Goal: Task Accomplishment & Management: Use online tool/utility

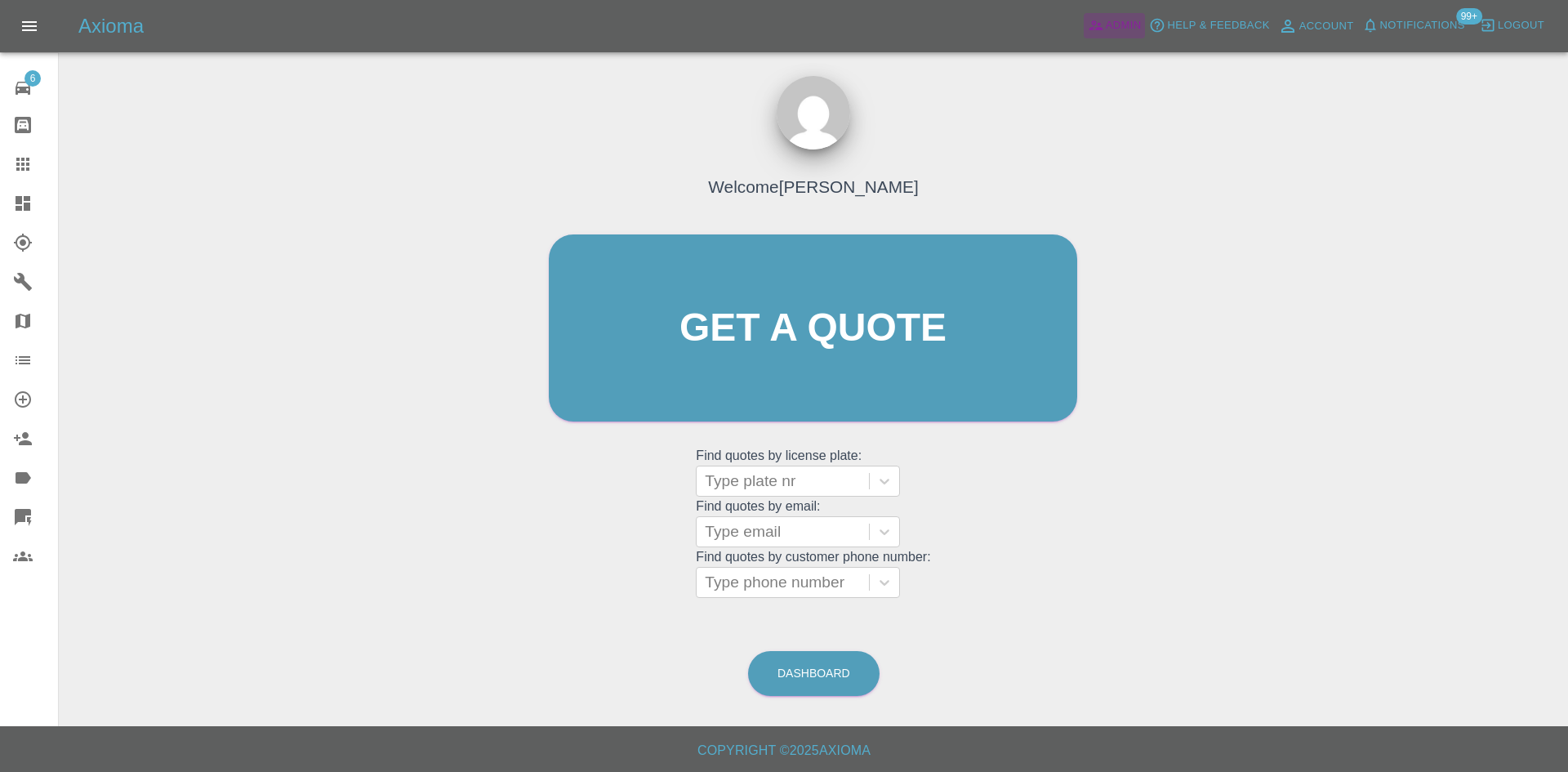
click at [1129, 22] on span "Admin" at bounding box center [1123, 26] width 36 height 19
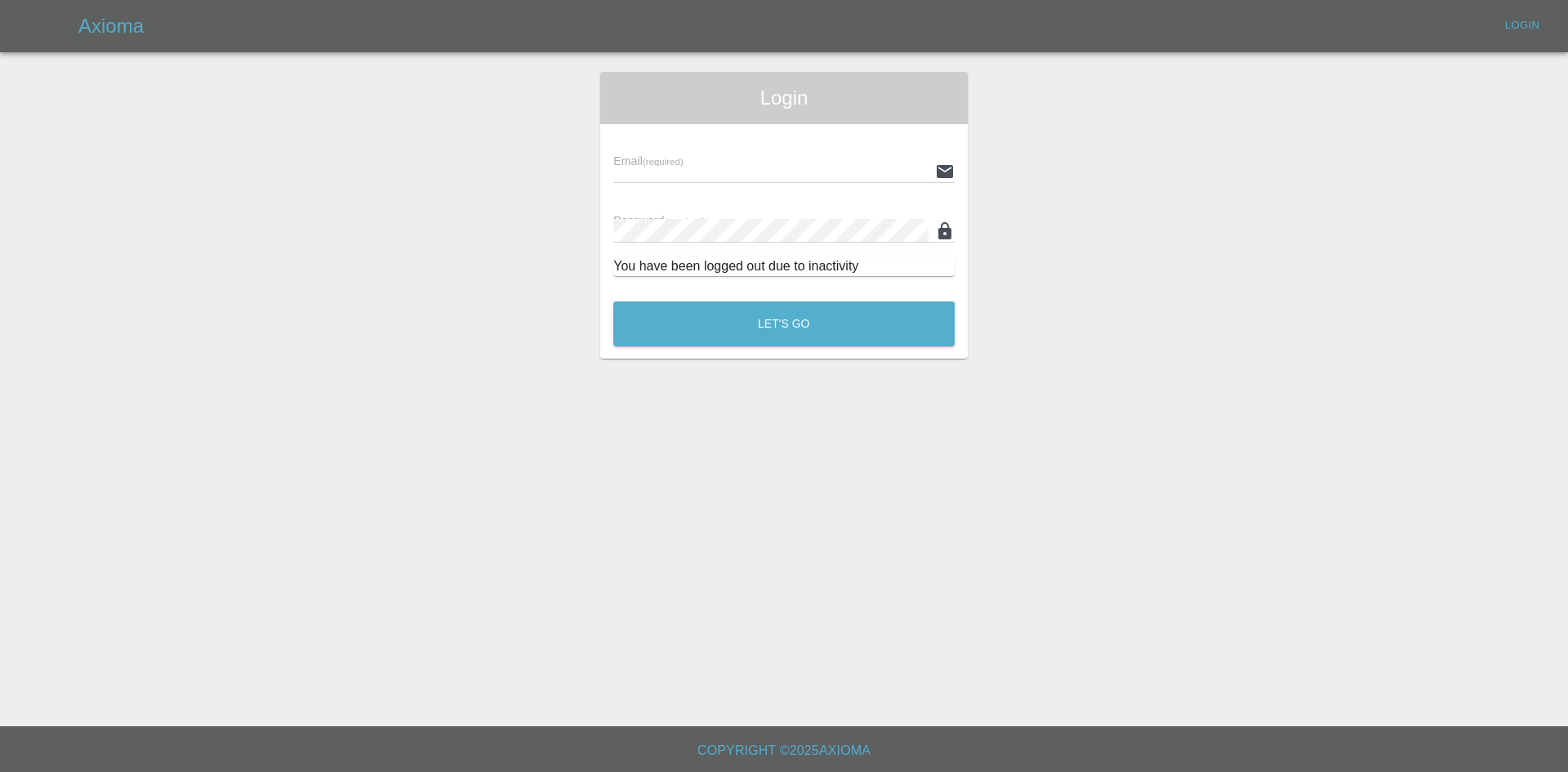
type input "[PERSON_NAME][EMAIL_ADDRESS][PERSON_NAME][DOMAIN_NAME]"
click at [713, 305] on button "Let's Go" at bounding box center [784, 324] width 341 height 45
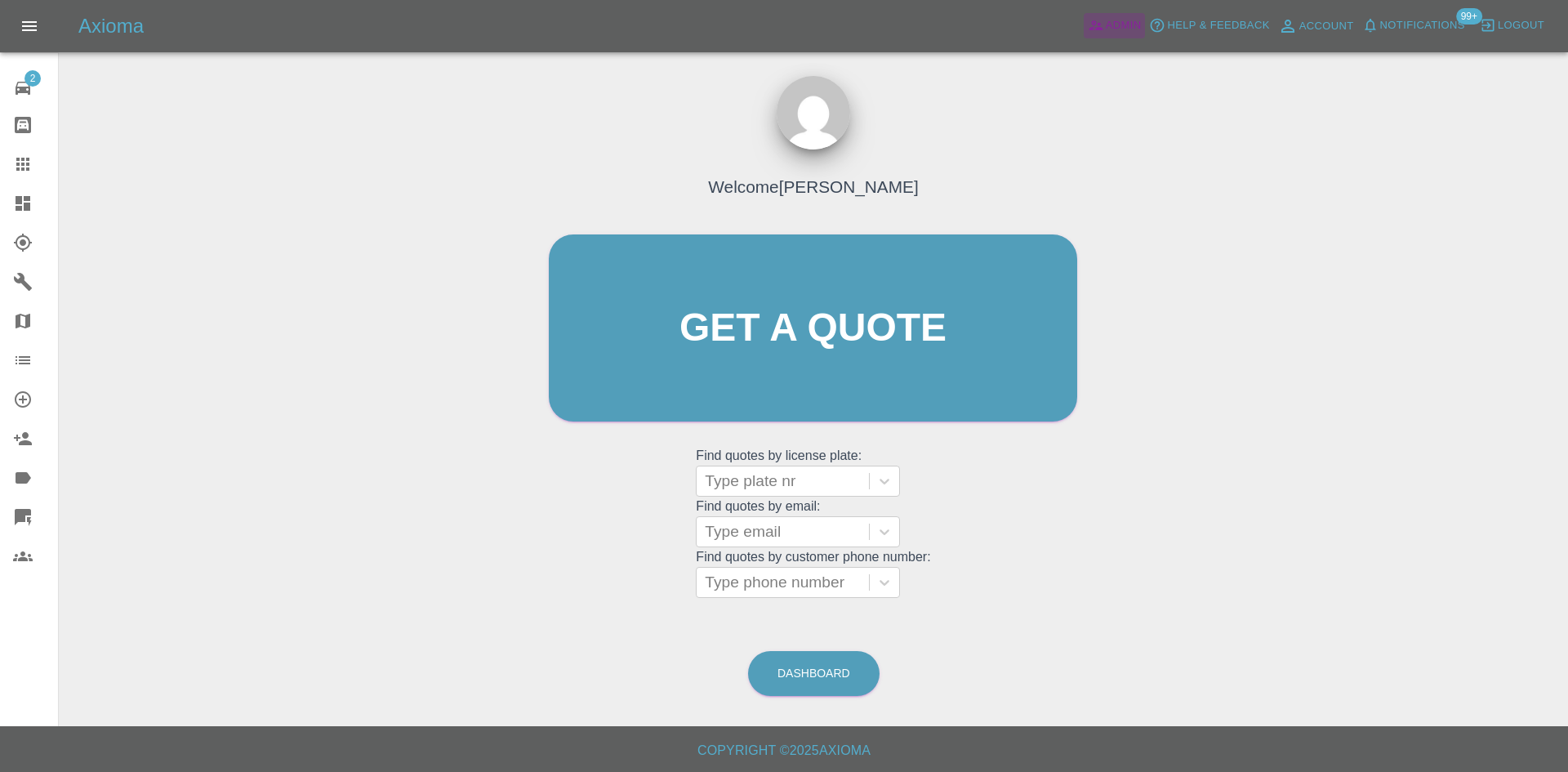
click at [1132, 19] on span "Admin" at bounding box center [1123, 26] width 36 height 19
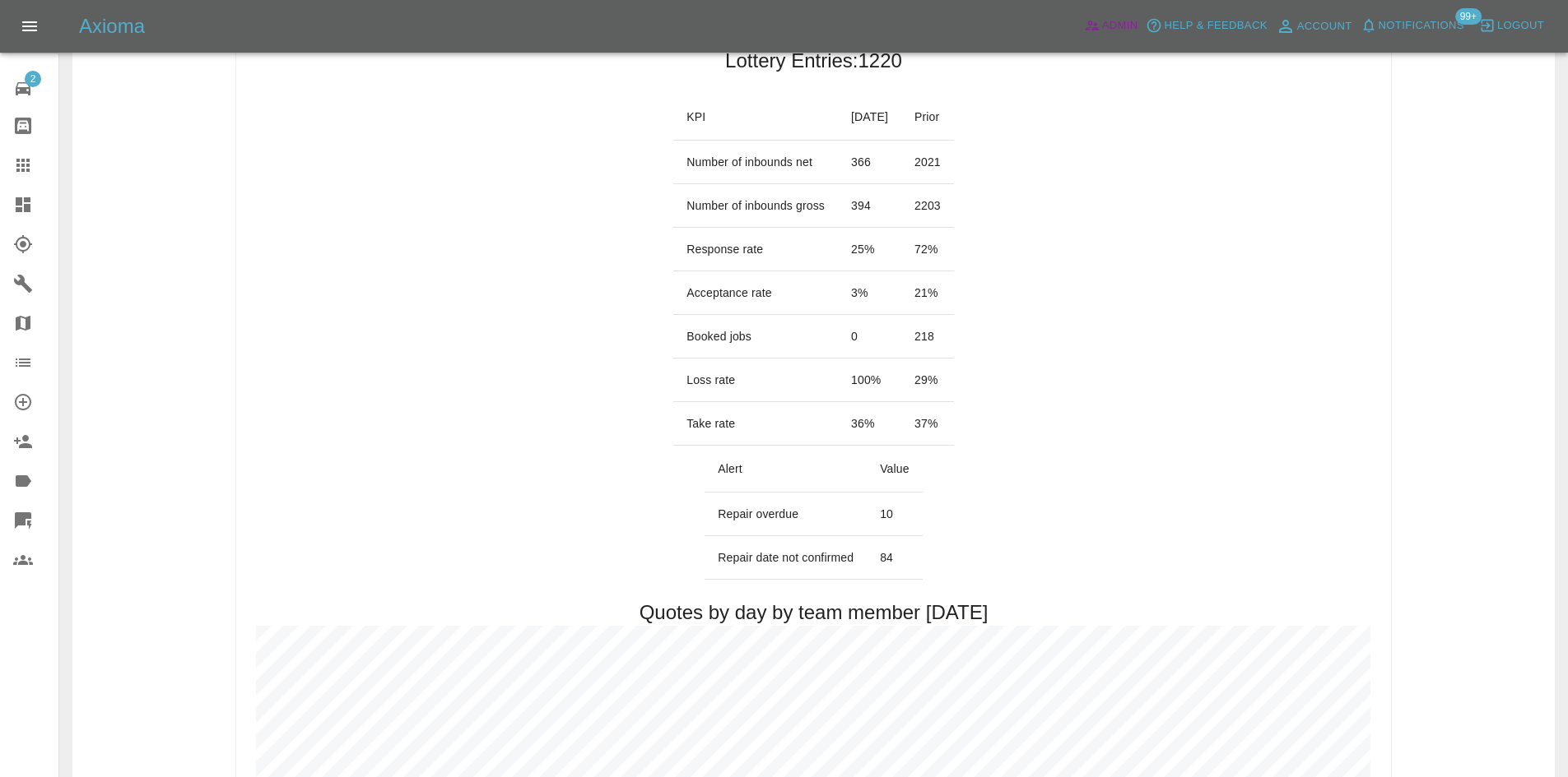
scroll to position [247, 0]
click at [23, 205] on icon at bounding box center [22, 204] width 20 height 20
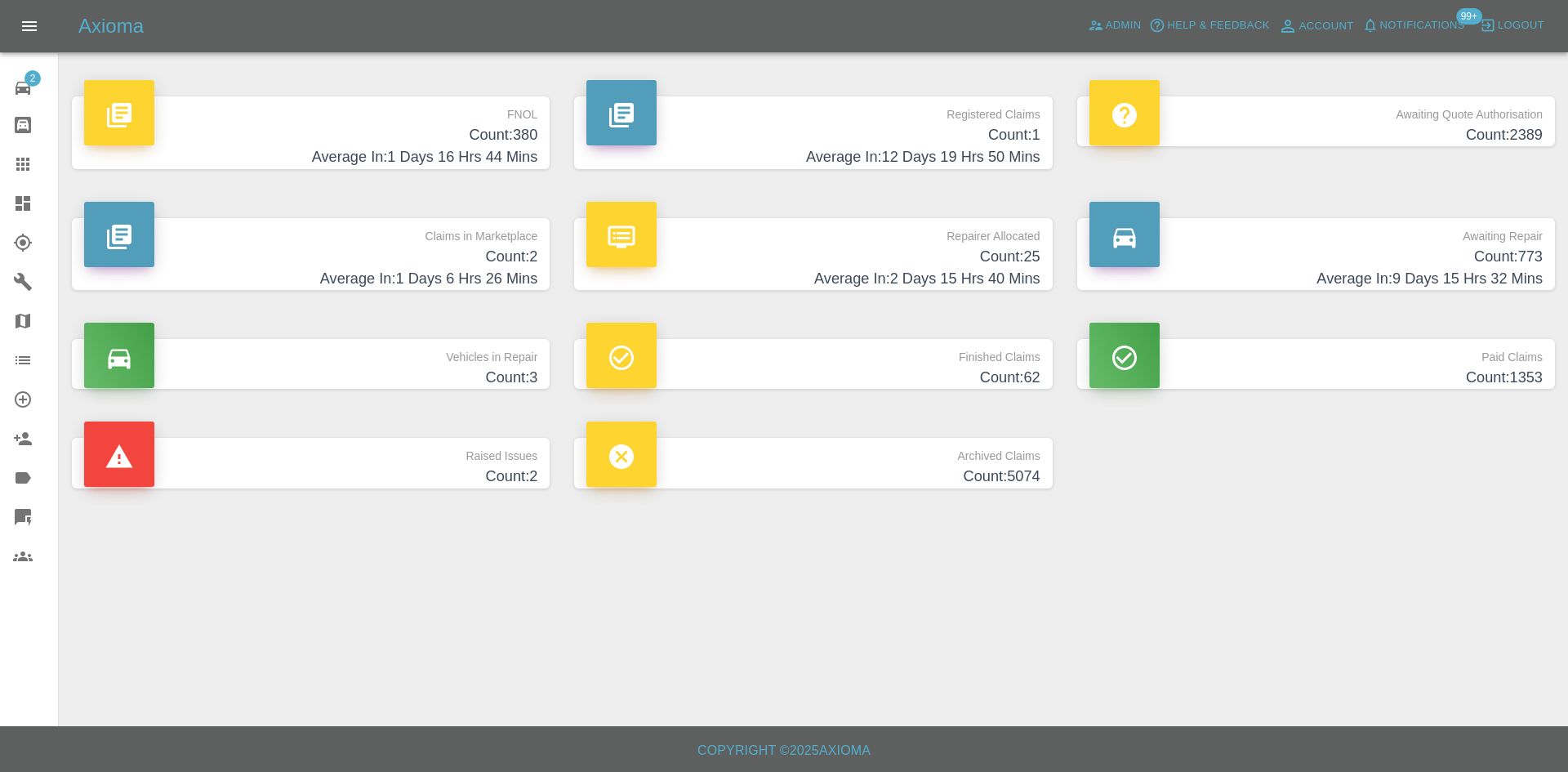
click at [727, 187] on div "Registered Claims Count: 1 Average In: 12 Days 19 Hrs 50 Mins" at bounding box center [812, 133] width 502 height 122
click at [885, 93] on div "Registered Claims Count: 1 Average In: 12 Days 19 Hrs 50 Mins" at bounding box center [812, 133] width 502 height 122
click at [819, 165] on h4 "Average In: 12 Days 19 Hrs 50 Mins" at bounding box center [813, 157] width 453 height 22
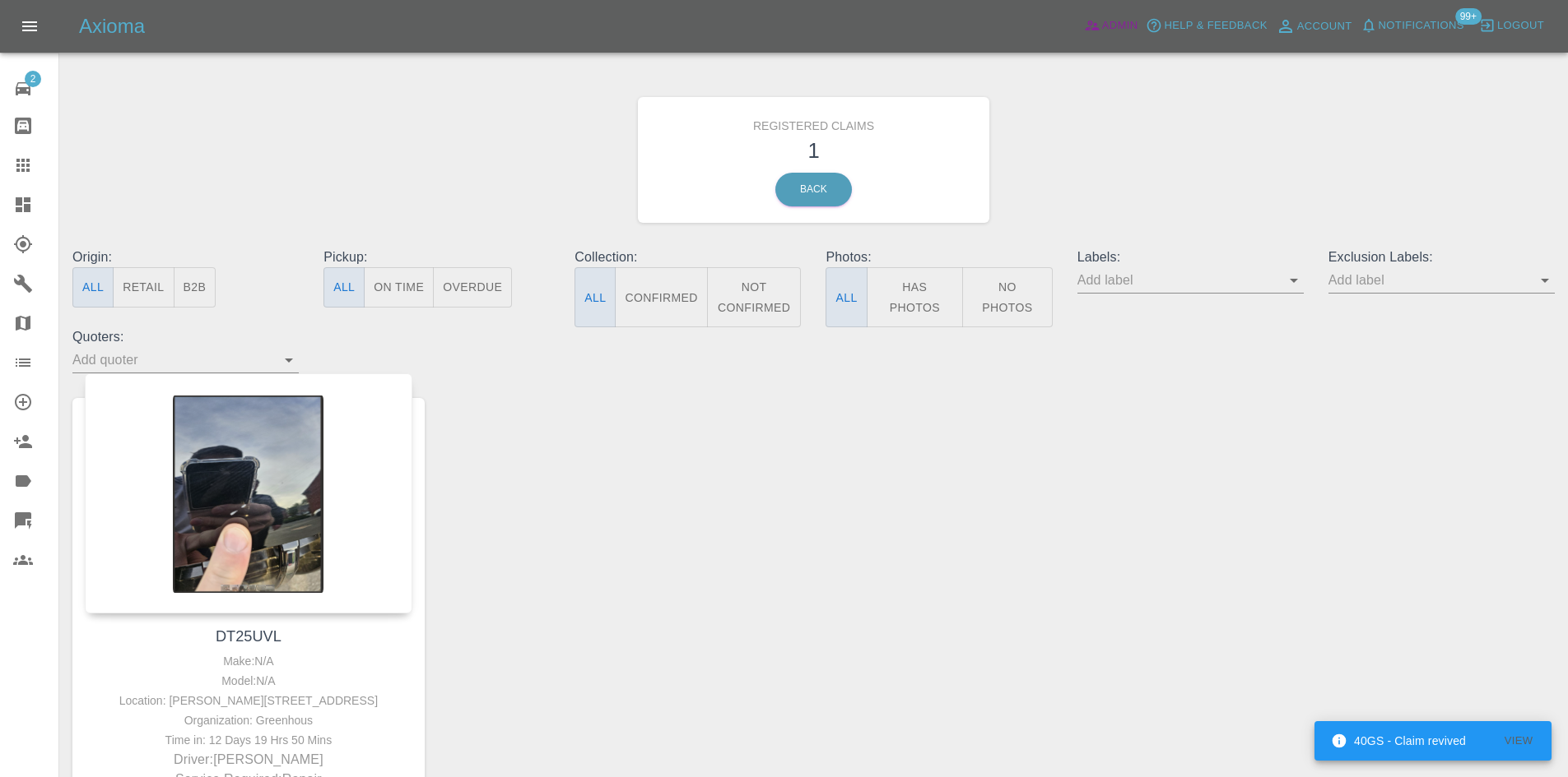
click at [1119, 23] on span "Admin" at bounding box center [1120, 26] width 36 height 19
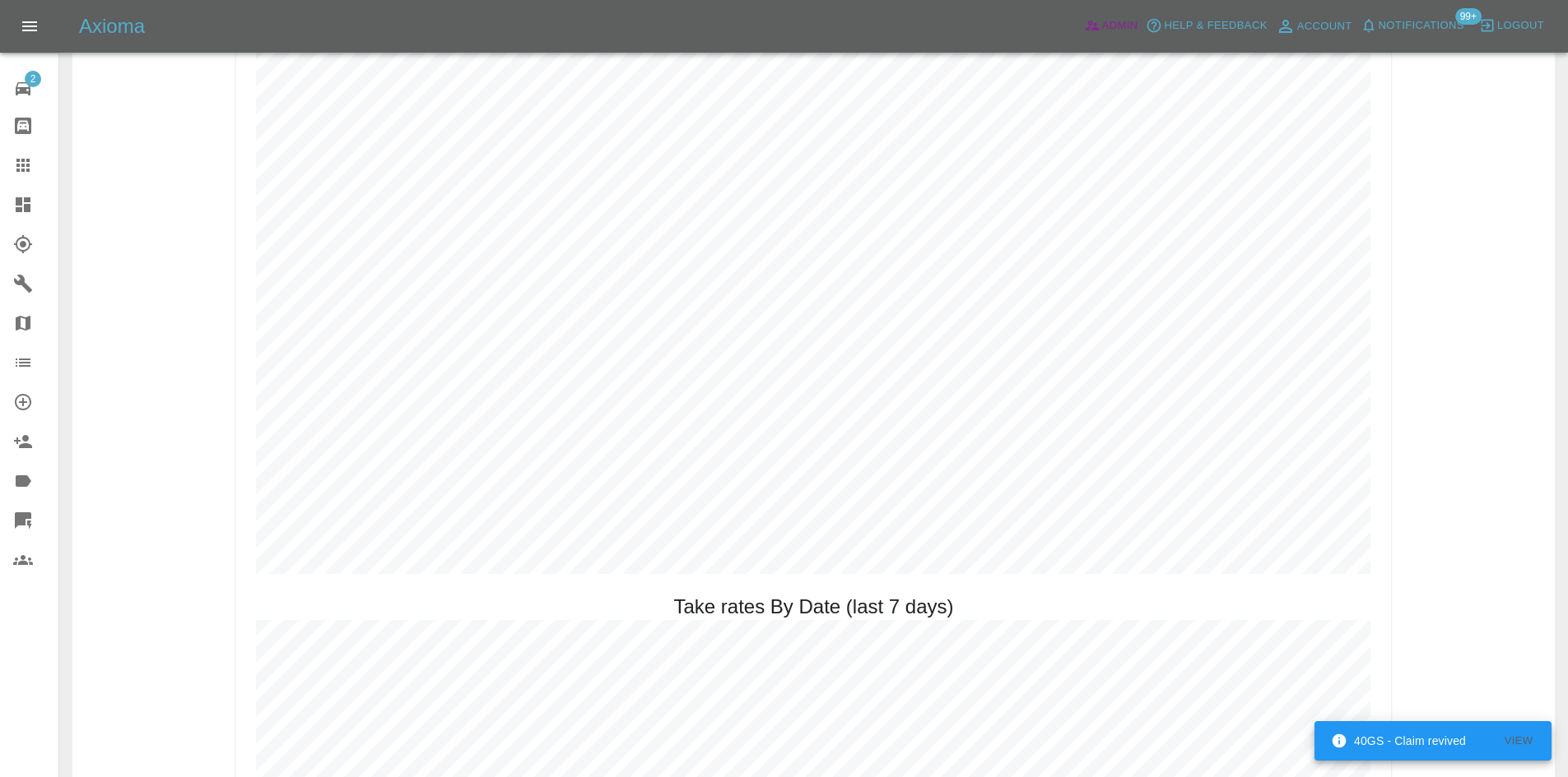
scroll to position [2056, 0]
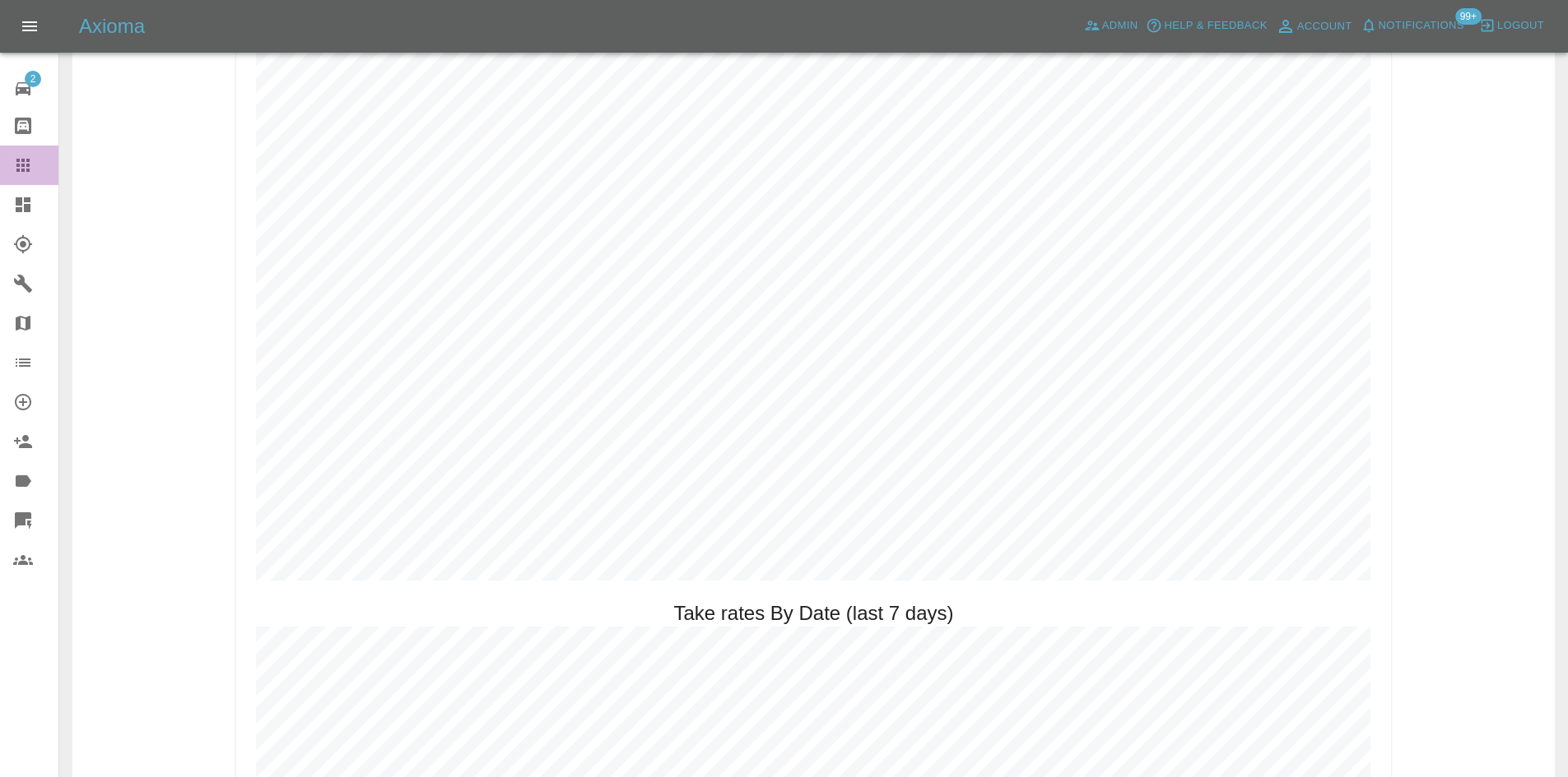
drag, startPoint x: 39, startPoint y: 166, endPoint x: 53, endPoint y: 170, distance: 14.6
click at [43, 166] on div at bounding box center [35, 165] width 46 height 20
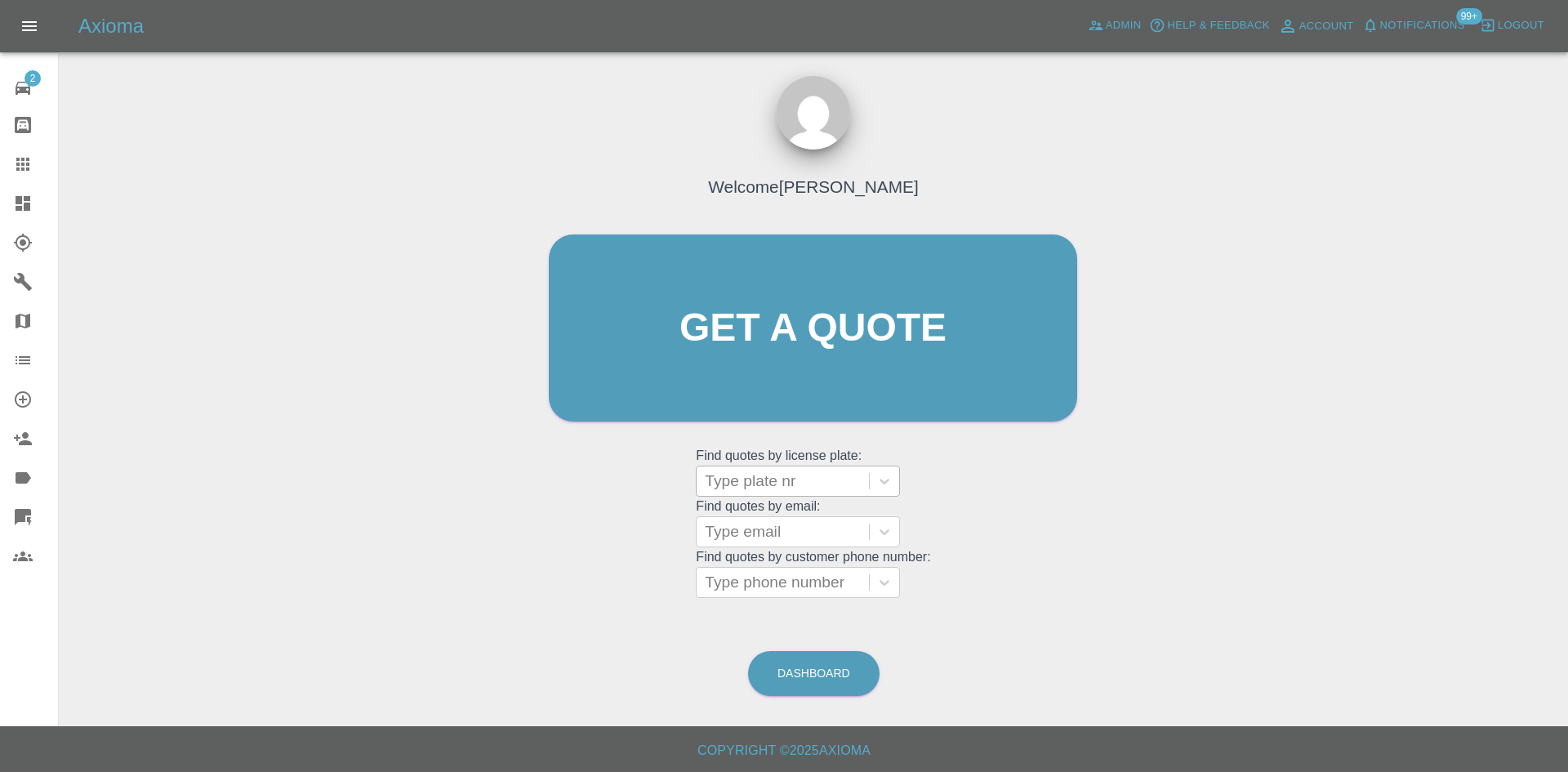
click at [812, 484] on div at bounding box center [783, 481] width 156 height 23
paste input "L40 BDB"
click at [710, 485] on input "L40 BDB" at bounding box center [738, 480] width 67 height 19
type input "L40BDB"
click at [737, 517] on div "L40BDB, Fnol" at bounding box center [797, 522] width 204 height 32
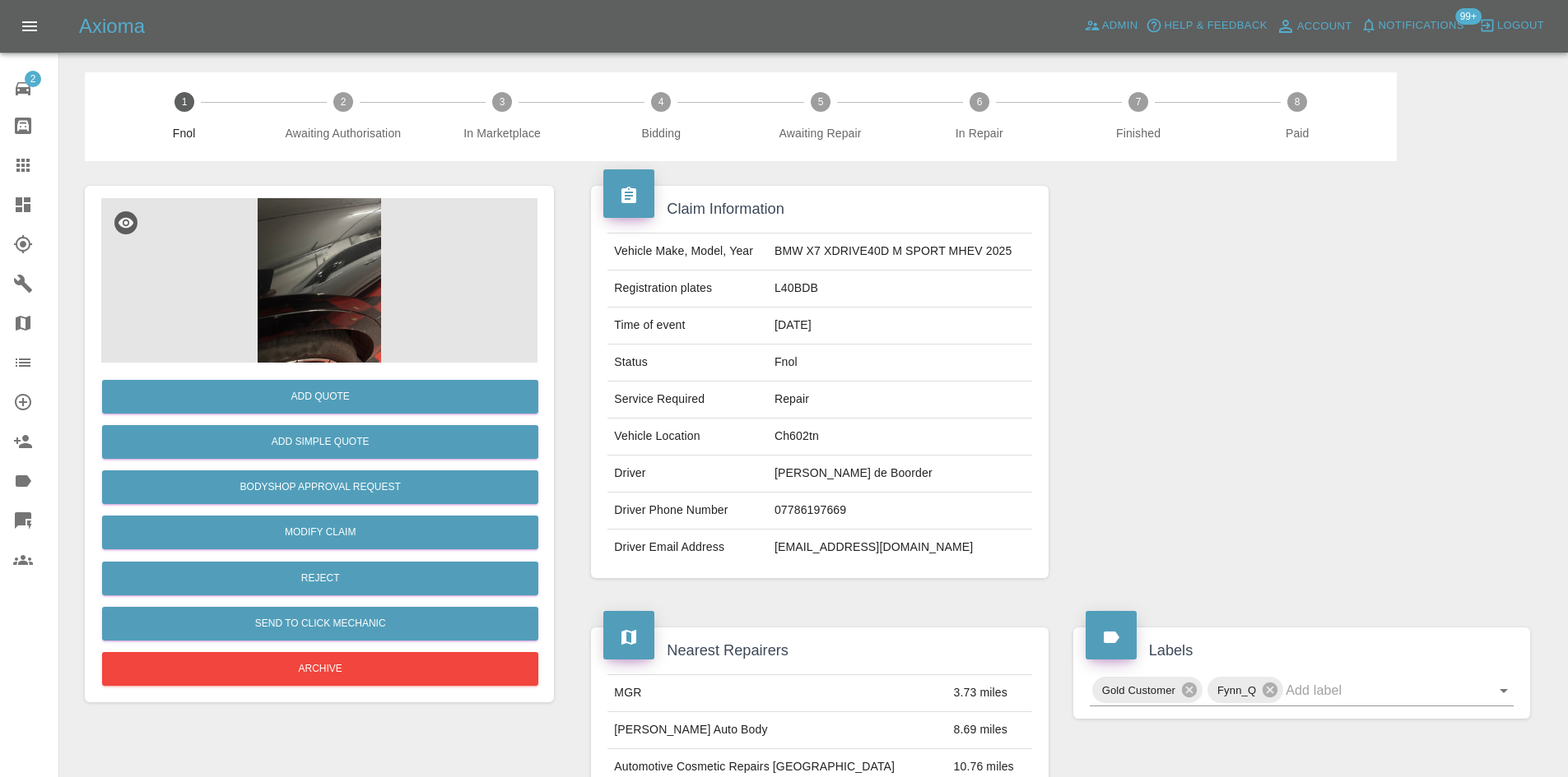
click at [268, 274] on img at bounding box center [320, 280] width 436 height 165
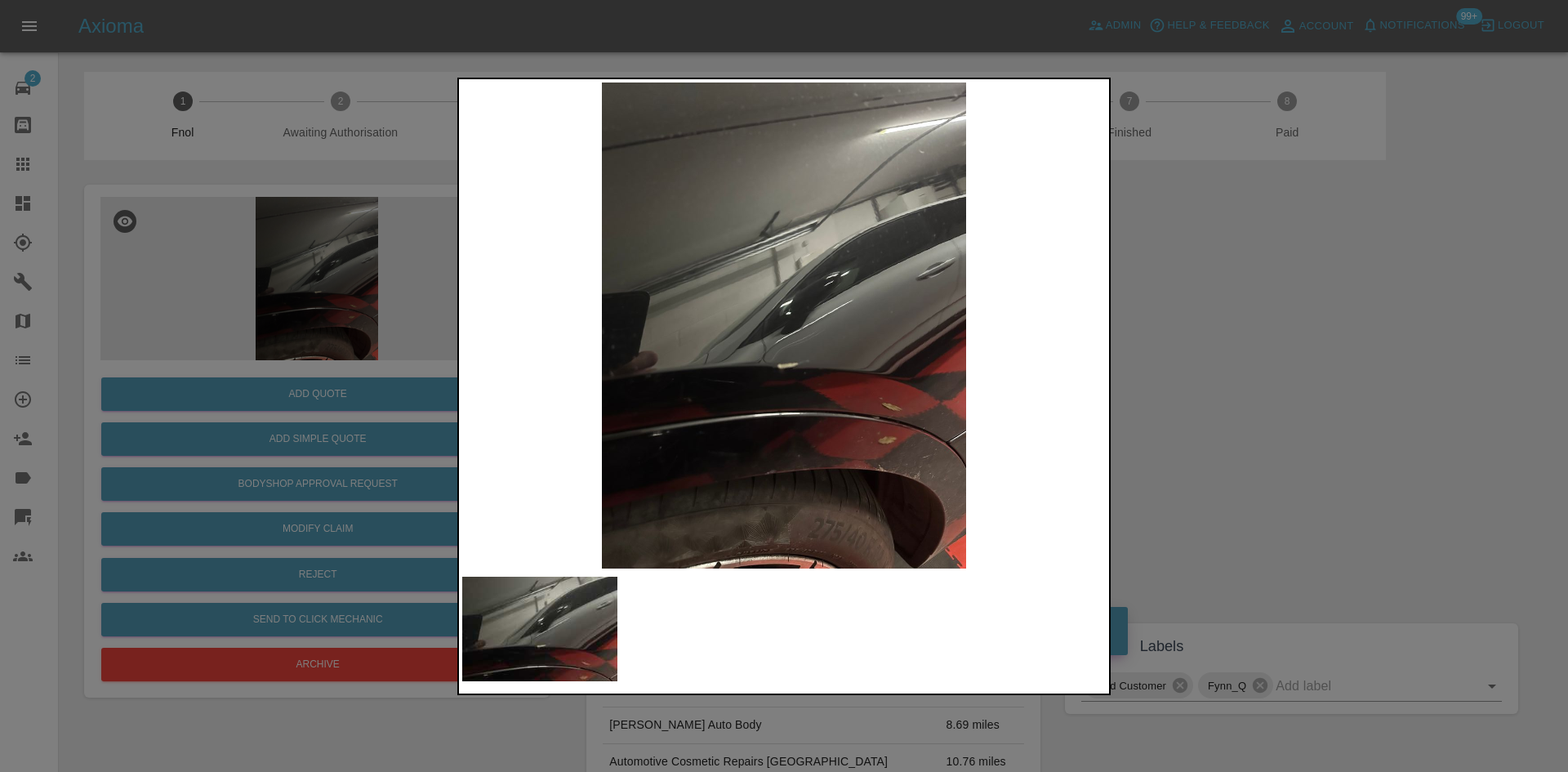
click at [841, 322] on img at bounding box center [784, 325] width 644 height 486
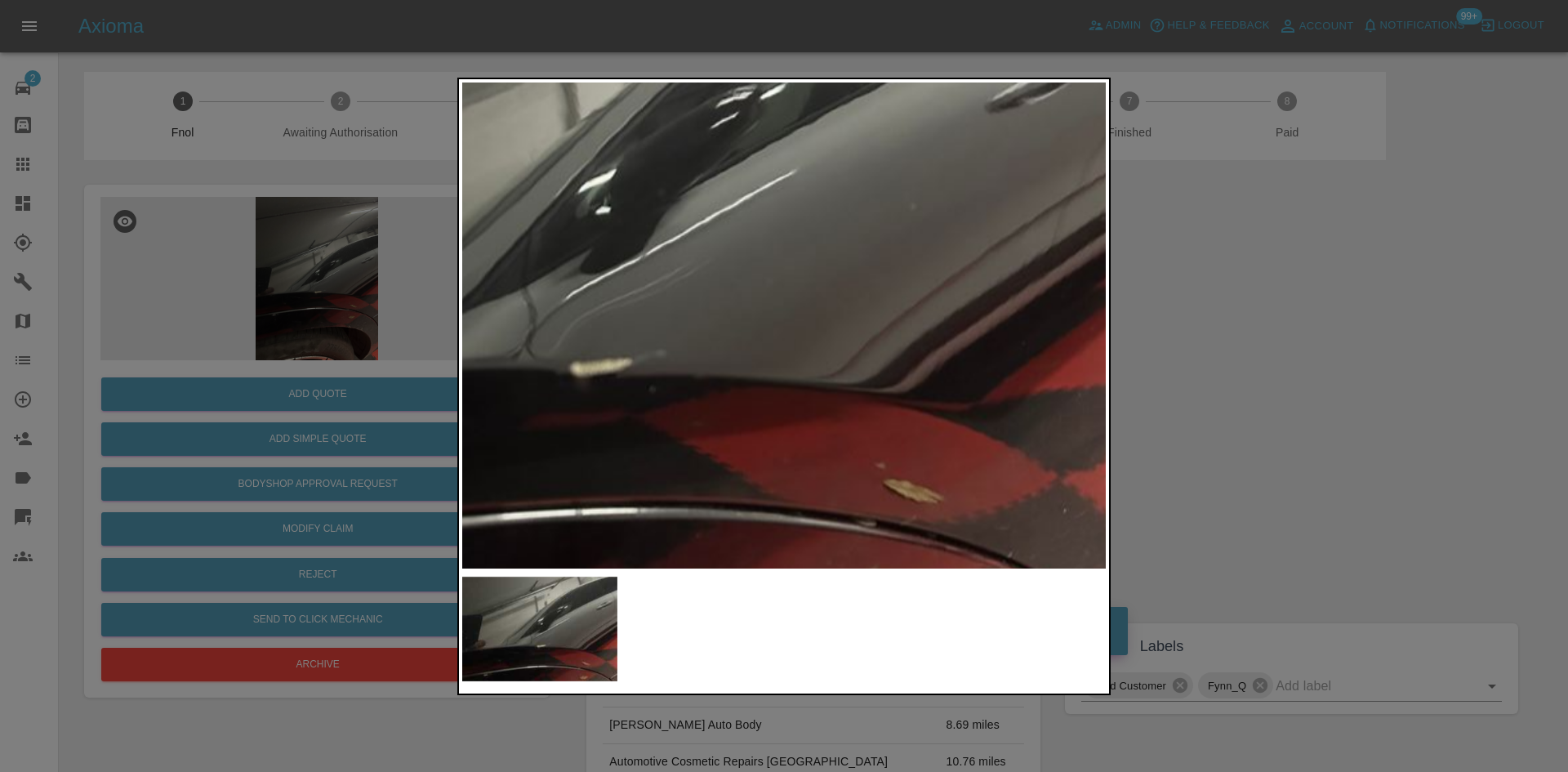
click at [776, 259] on img at bounding box center [589, 246] width 1931 height 1460
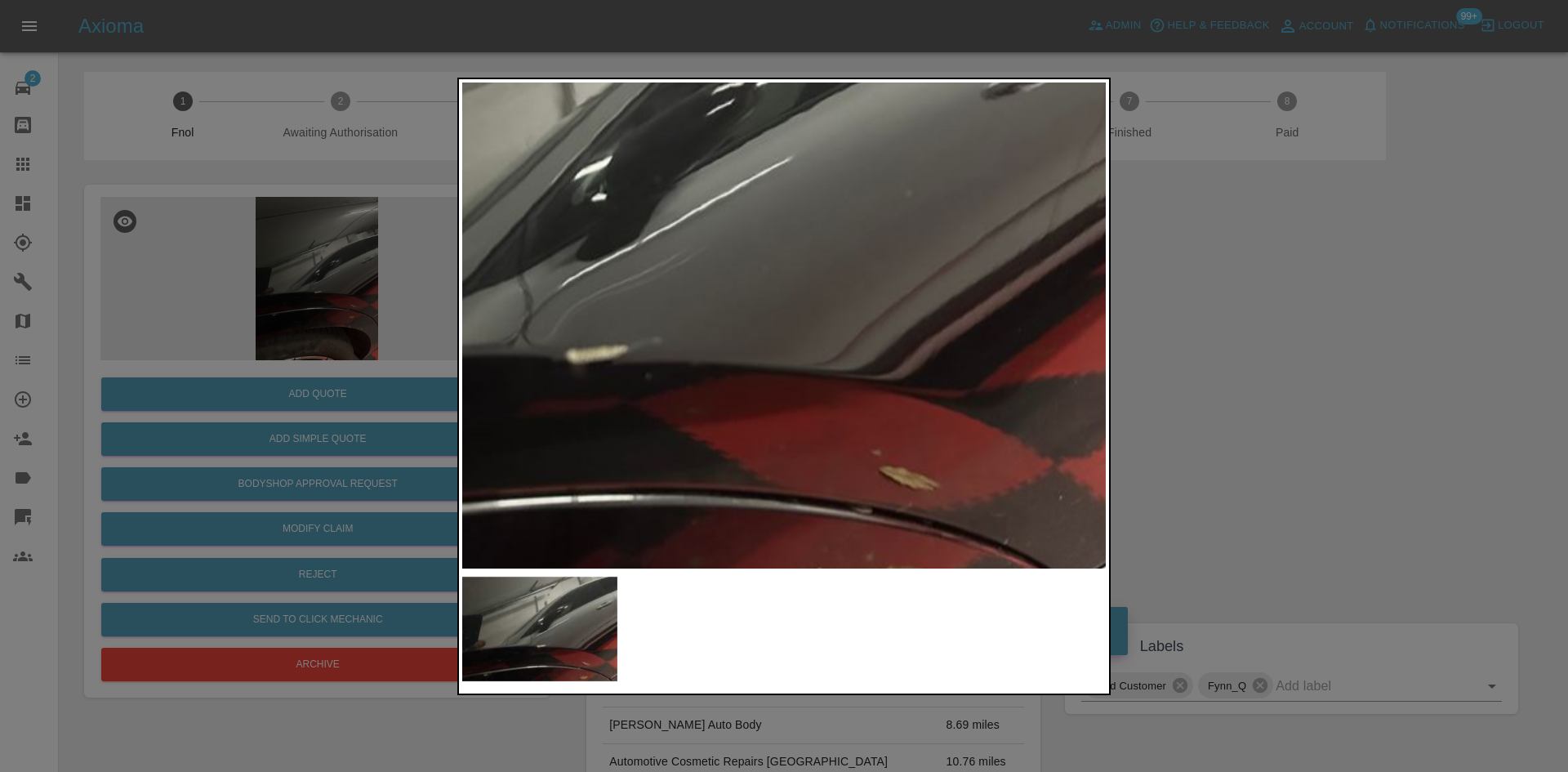
click at [1335, 317] on div at bounding box center [784, 386] width 1568 height 772
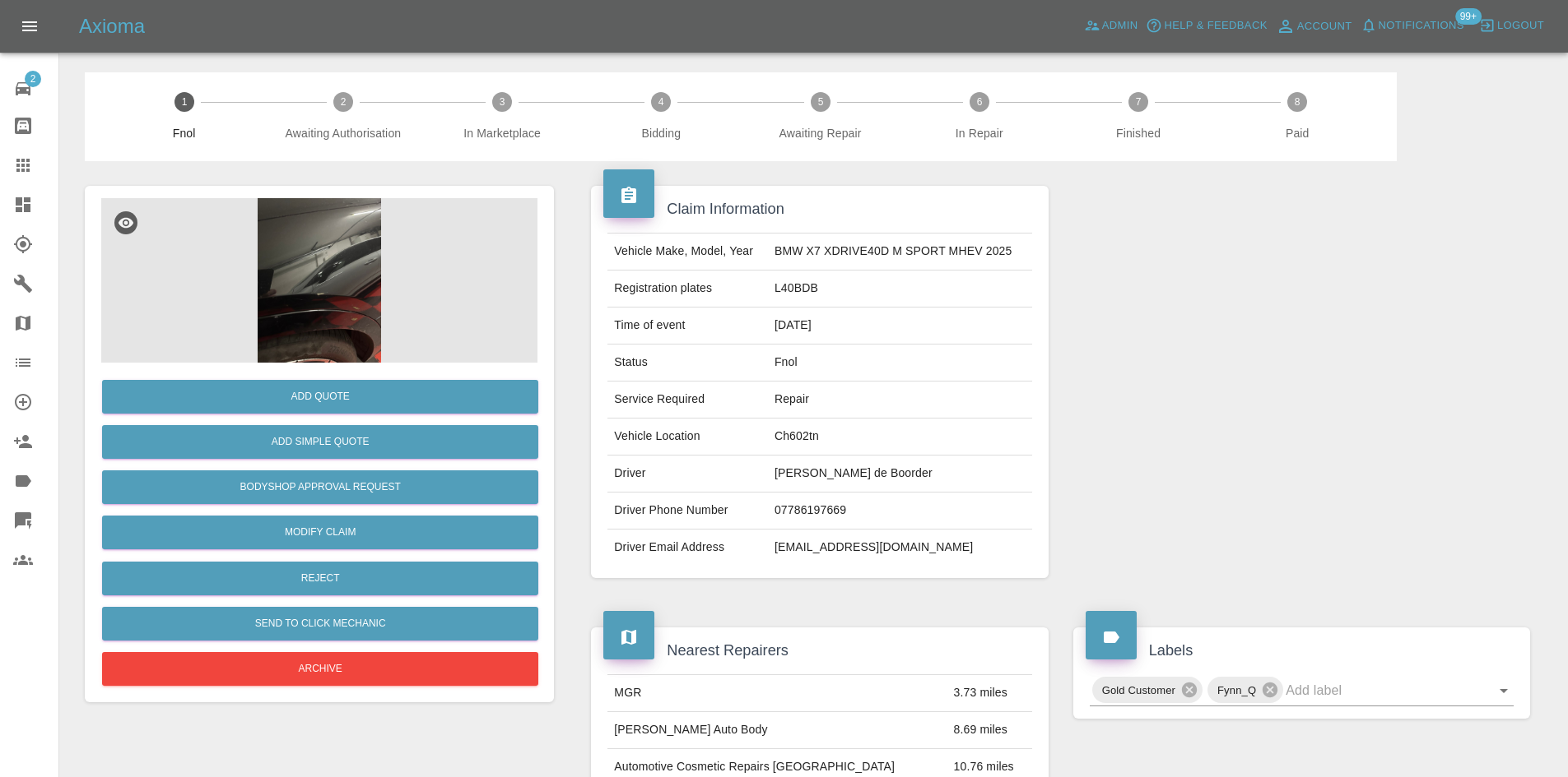
click at [444, 308] on img at bounding box center [320, 280] width 436 height 165
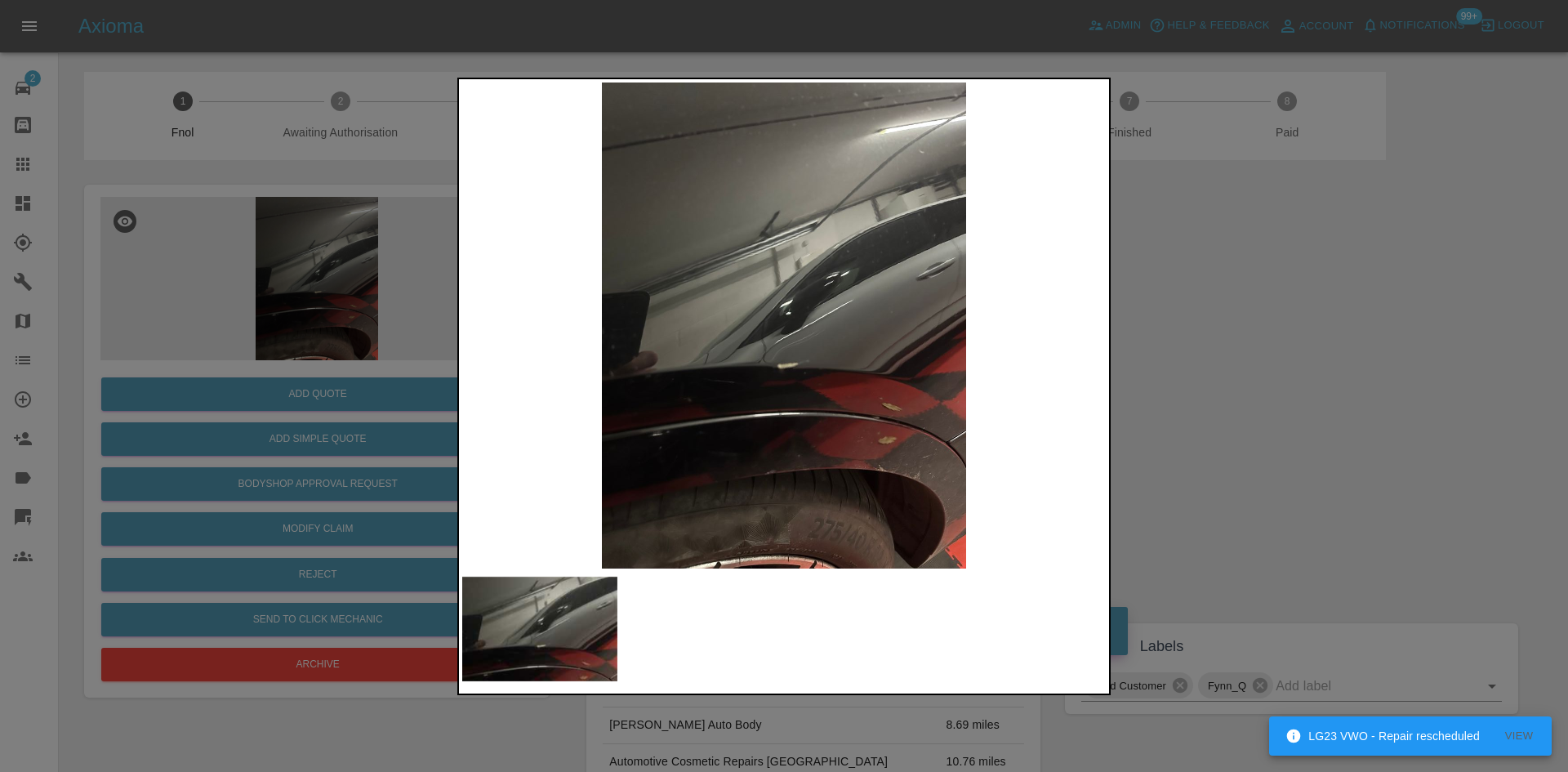
click at [844, 387] on img at bounding box center [784, 325] width 644 height 486
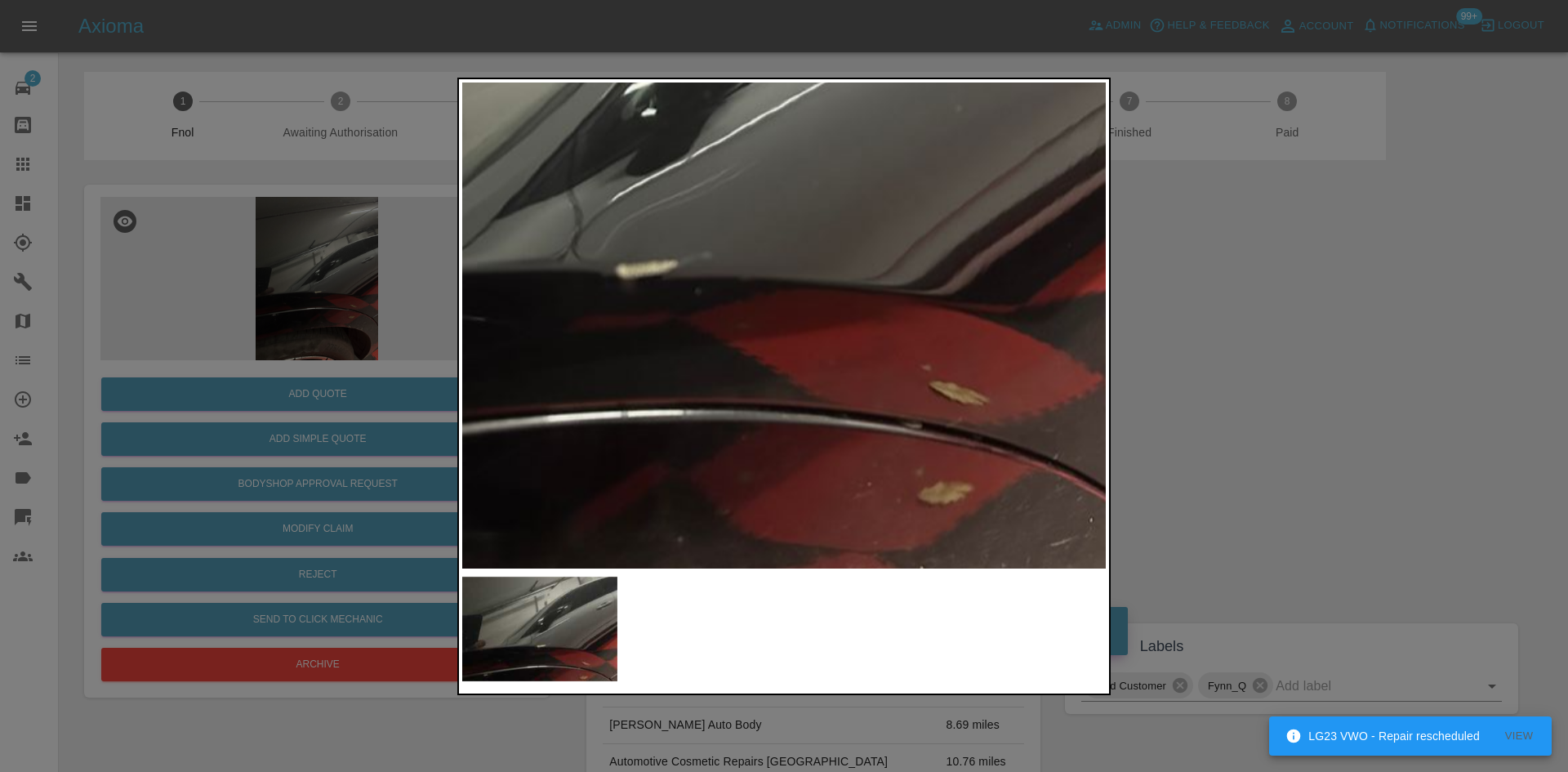
click at [862, 373] on img at bounding box center [635, 148] width 1931 height 1460
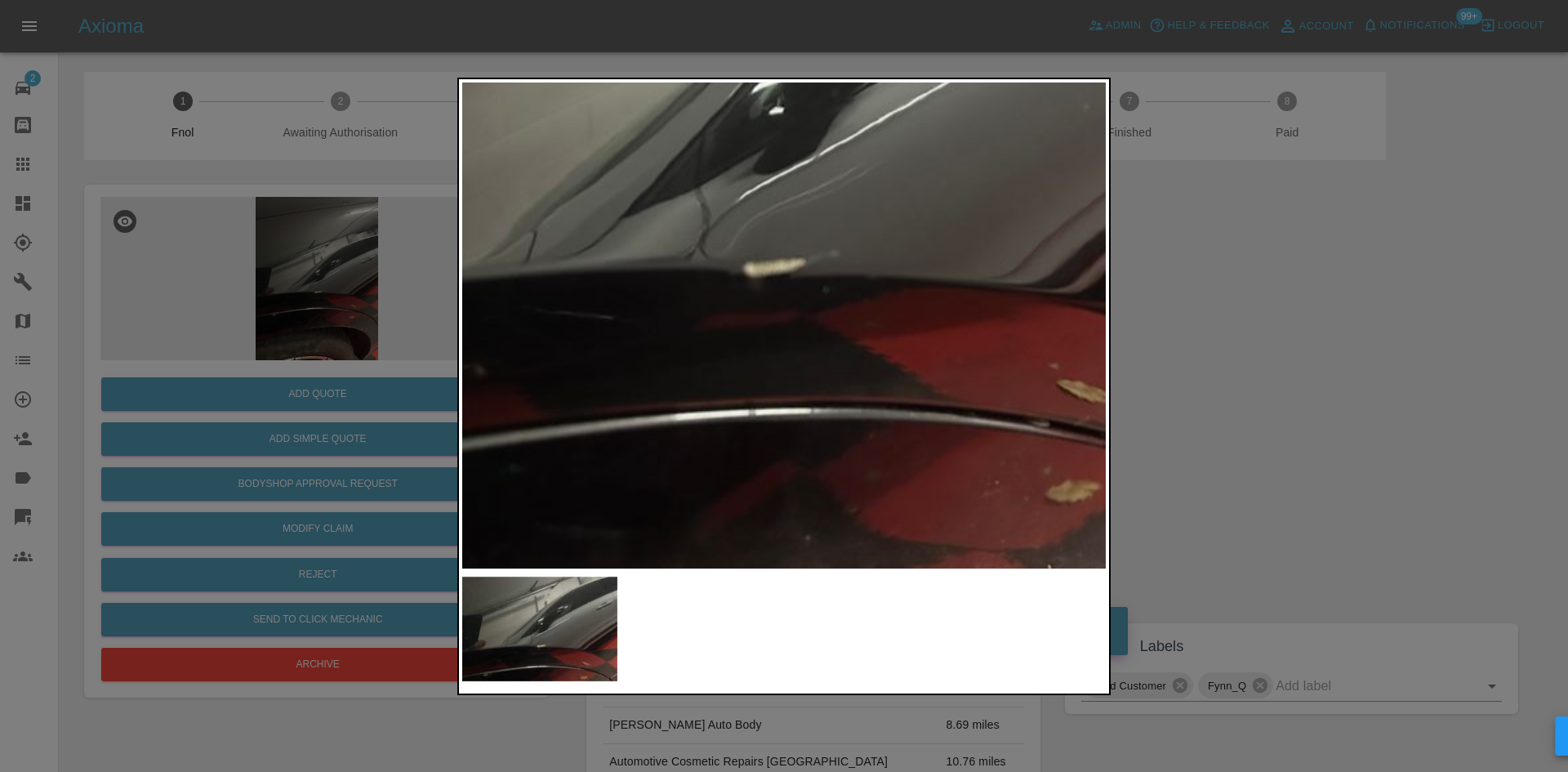
click at [1292, 302] on div at bounding box center [784, 386] width 1568 height 772
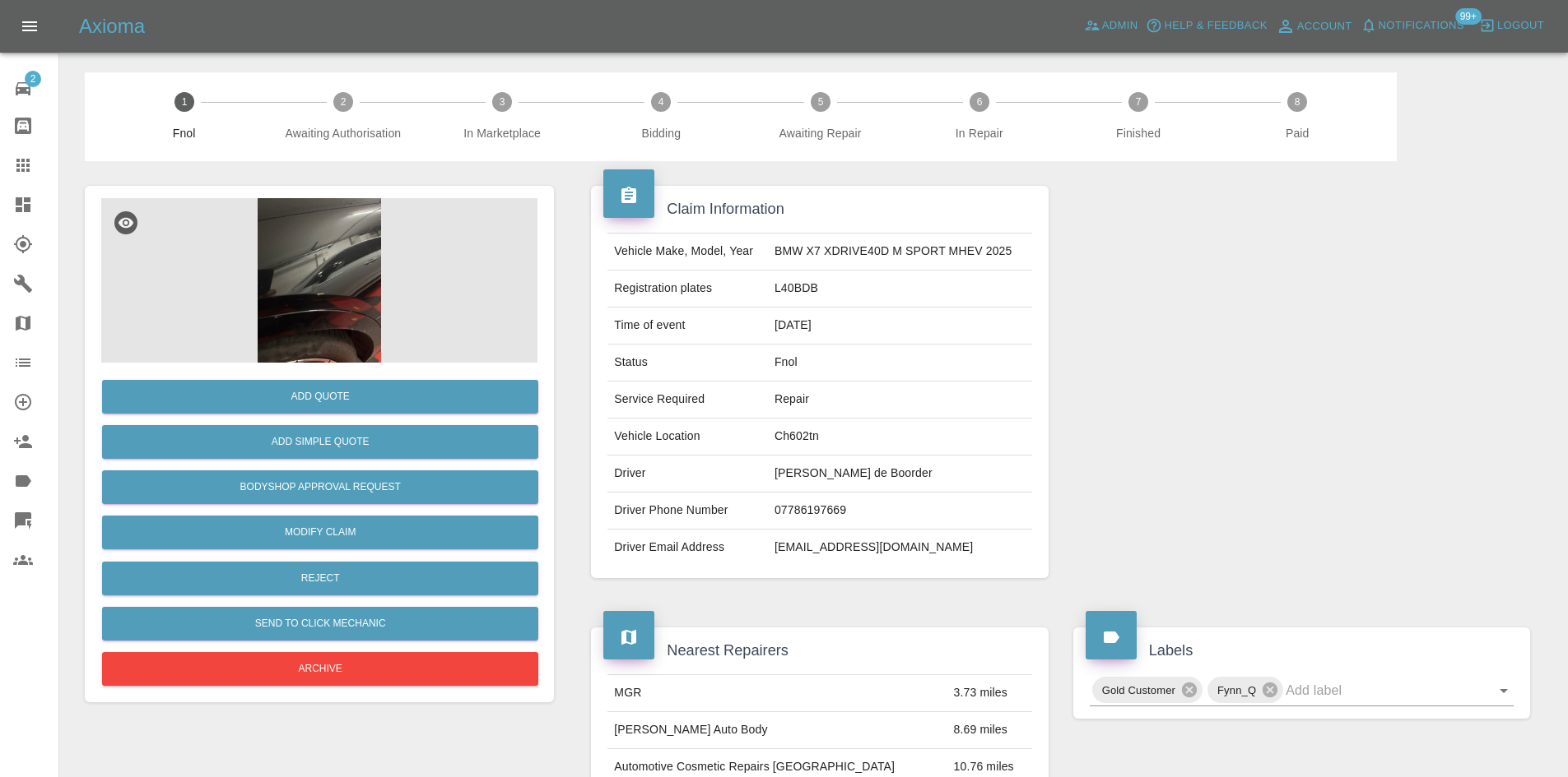
click at [1303, 305] on div at bounding box center [1301, 382] width 481 height 442
click at [830, 480] on td "[PERSON_NAME] de Boorder" at bounding box center [900, 474] width 264 height 37
copy td "[PERSON_NAME] de Boorder"
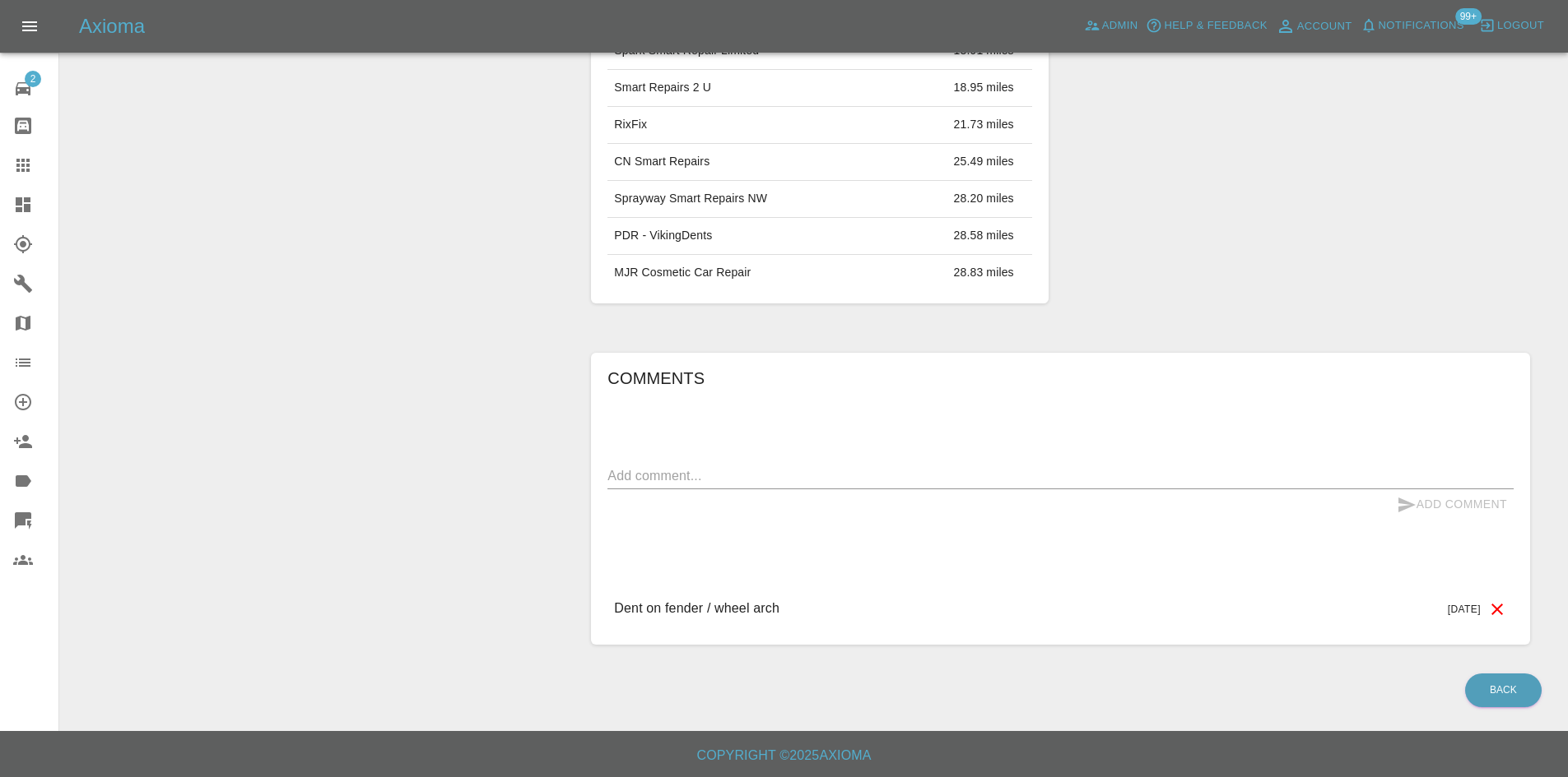
scroll to position [261, 0]
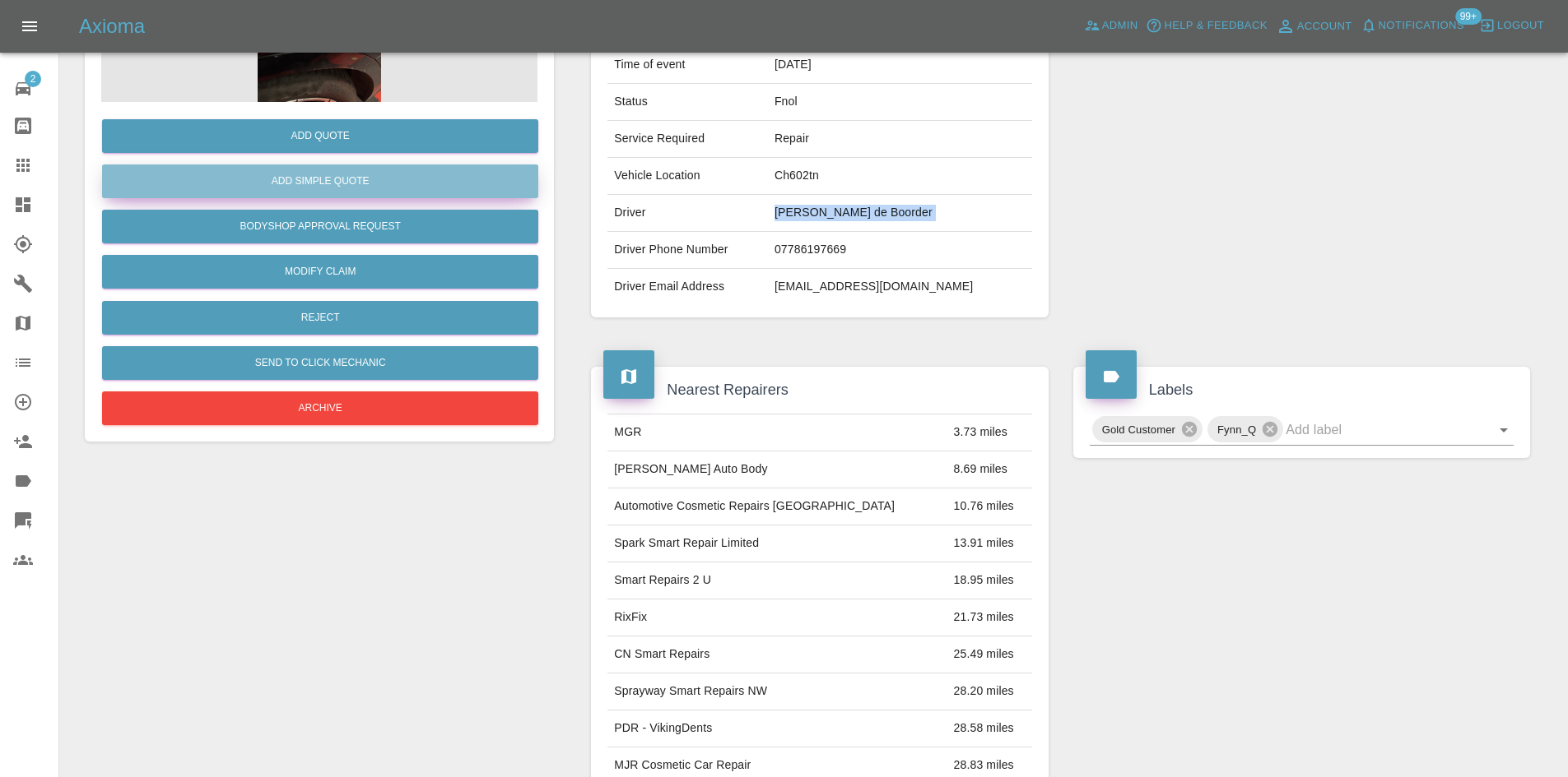
click at [362, 173] on button "Add Simple Quote" at bounding box center [320, 182] width 436 height 34
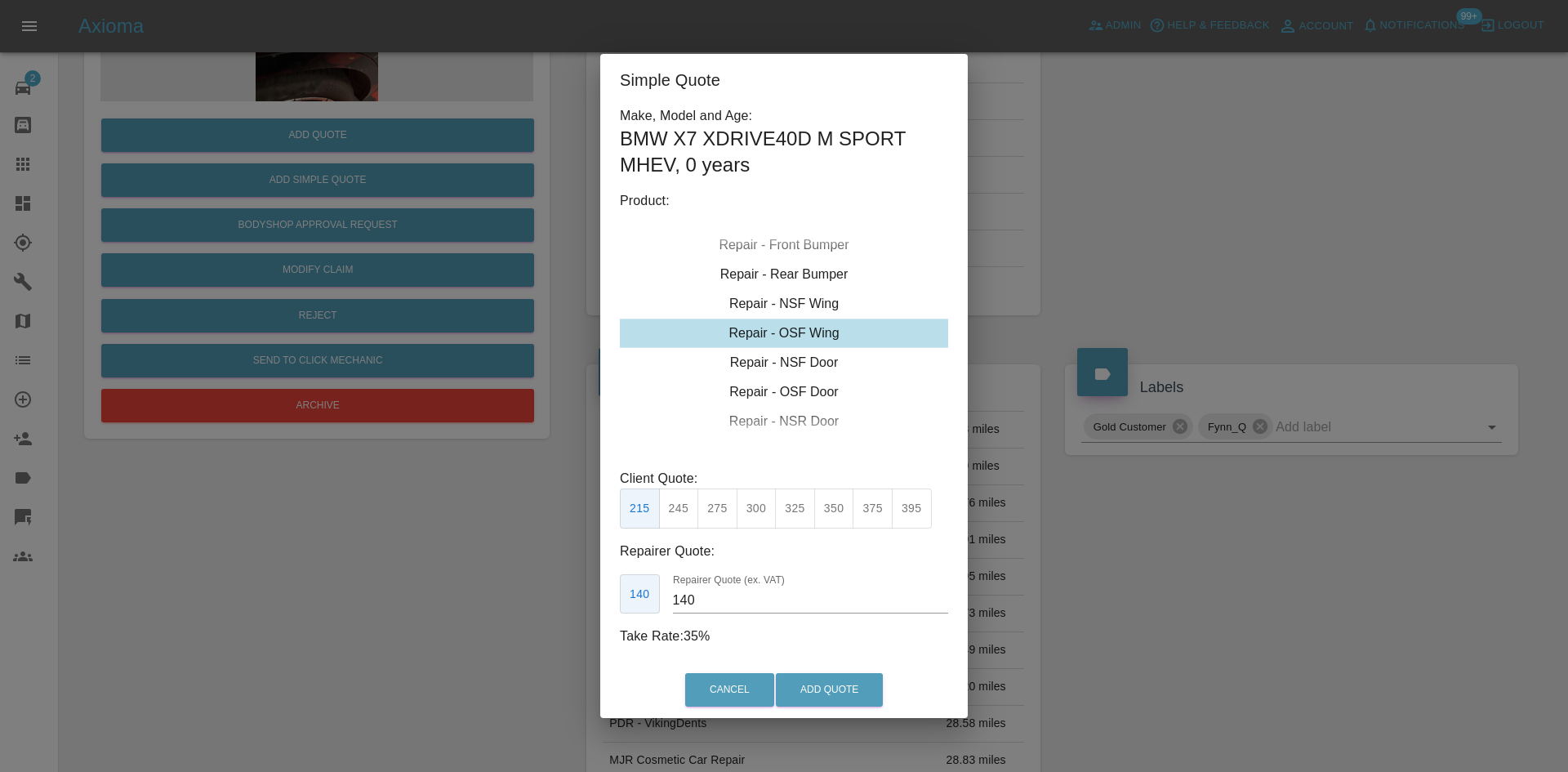
click at [785, 516] on button "325" at bounding box center [795, 508] width 40 height 40
type input "210"
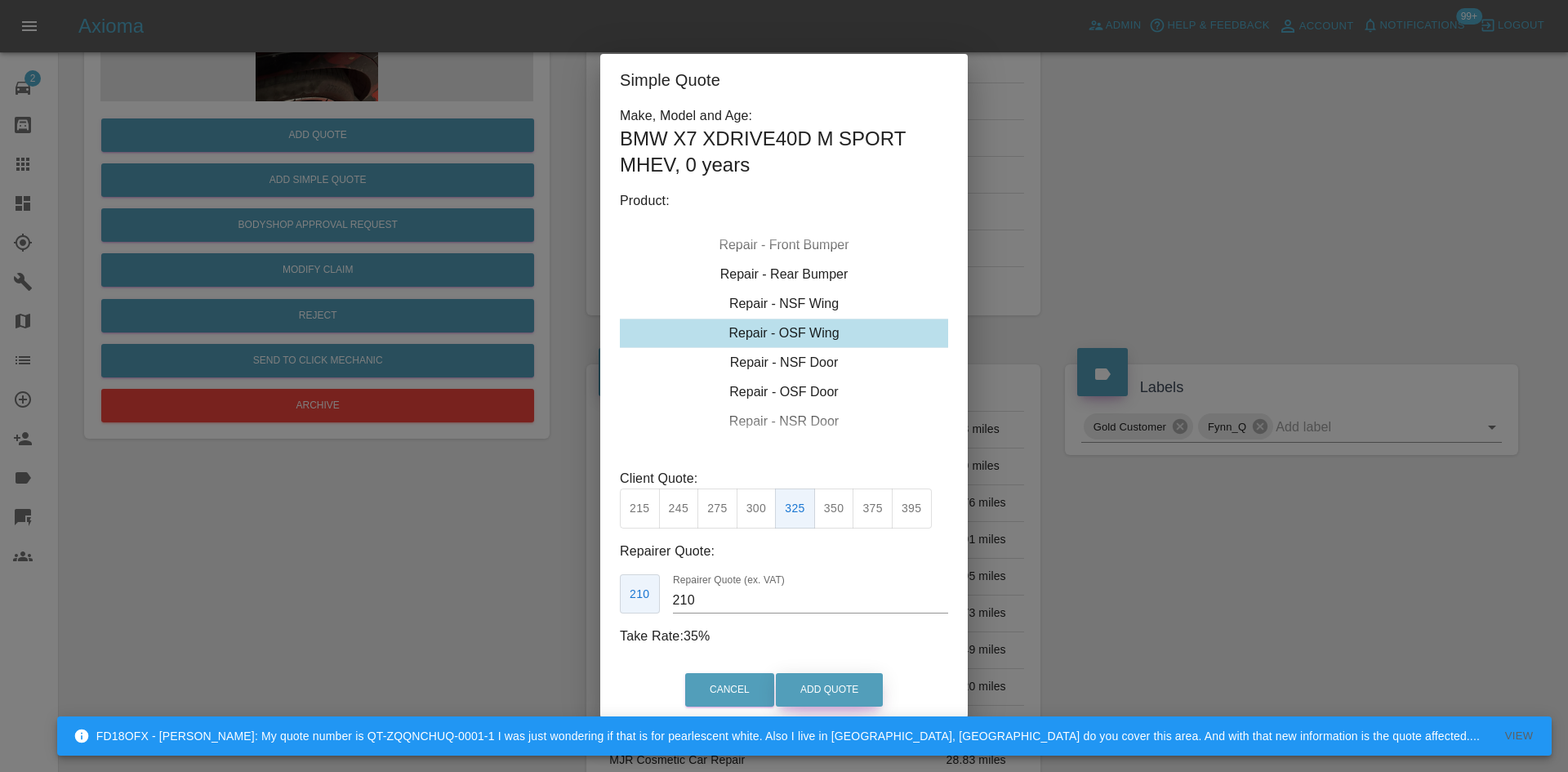
click at [846, 685] on button "Add Quote" at bounding box center [830, 690] width 107 height 33
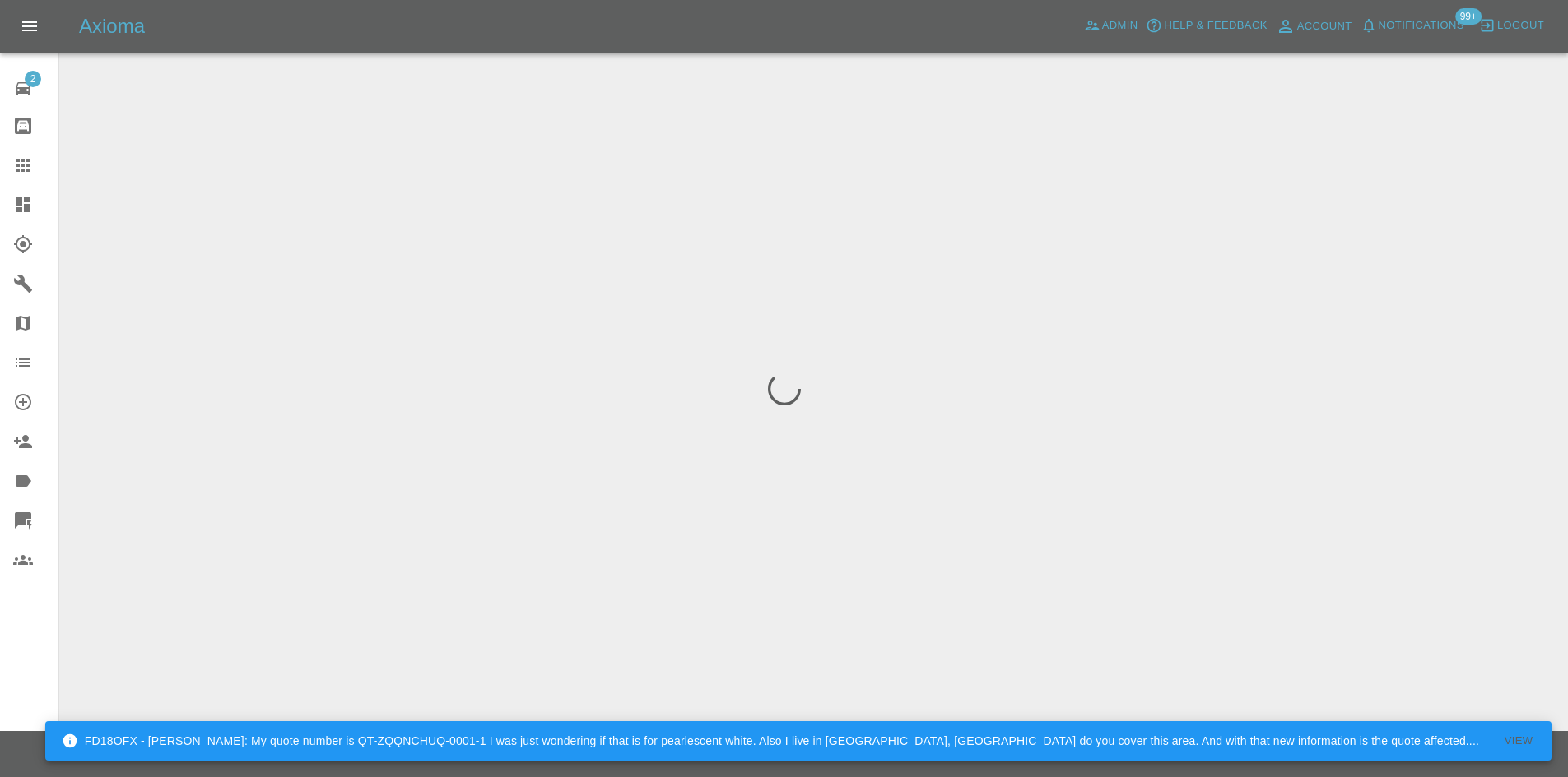
scroll to position [0, 0]
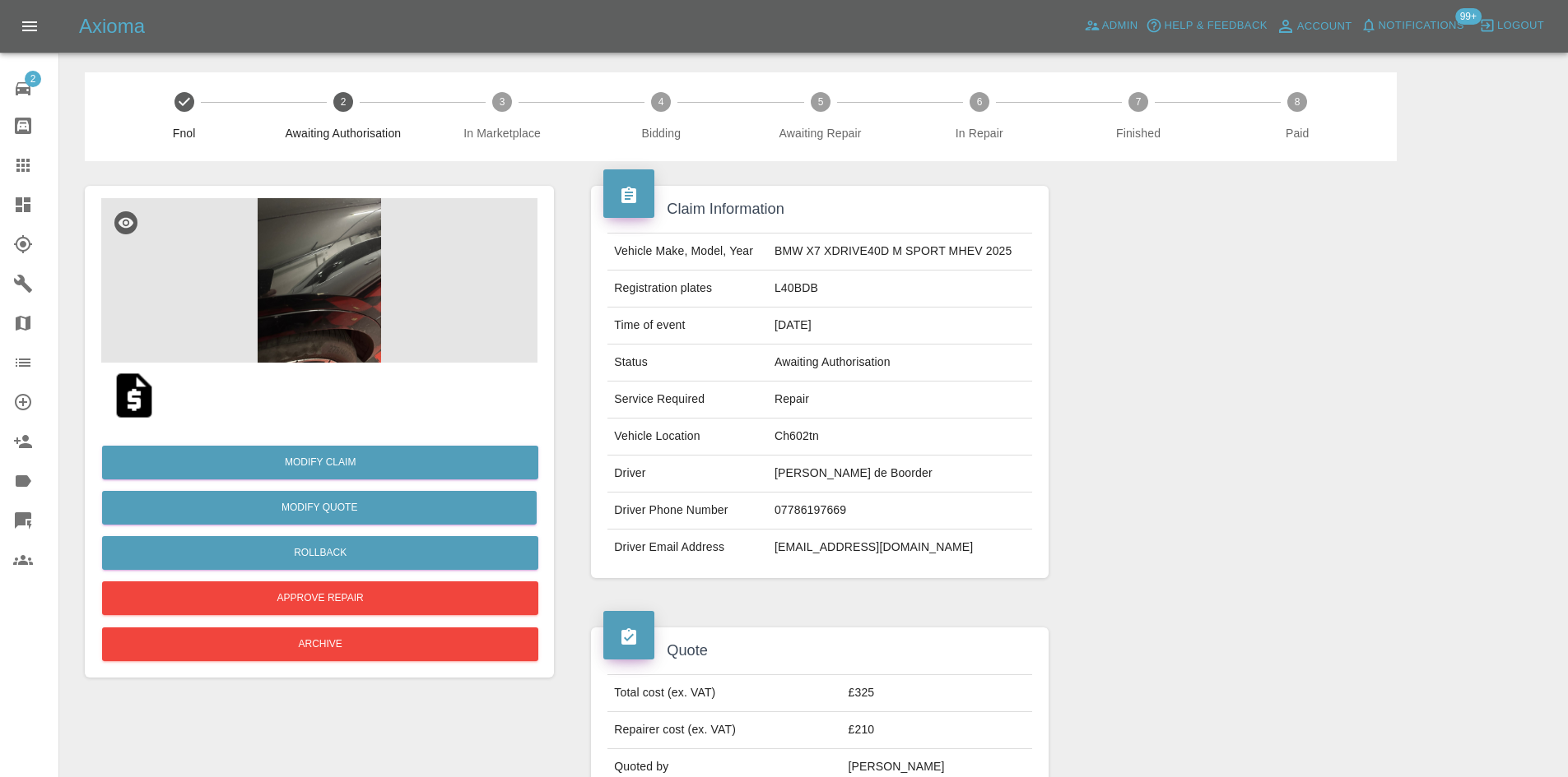
click at [5, 182] on link "Claims" at bounding box center [29, 165] width 59 height 39
click at [1, 191] on link "Dashboard" at bounding box center [29, 205] width 59 height 39
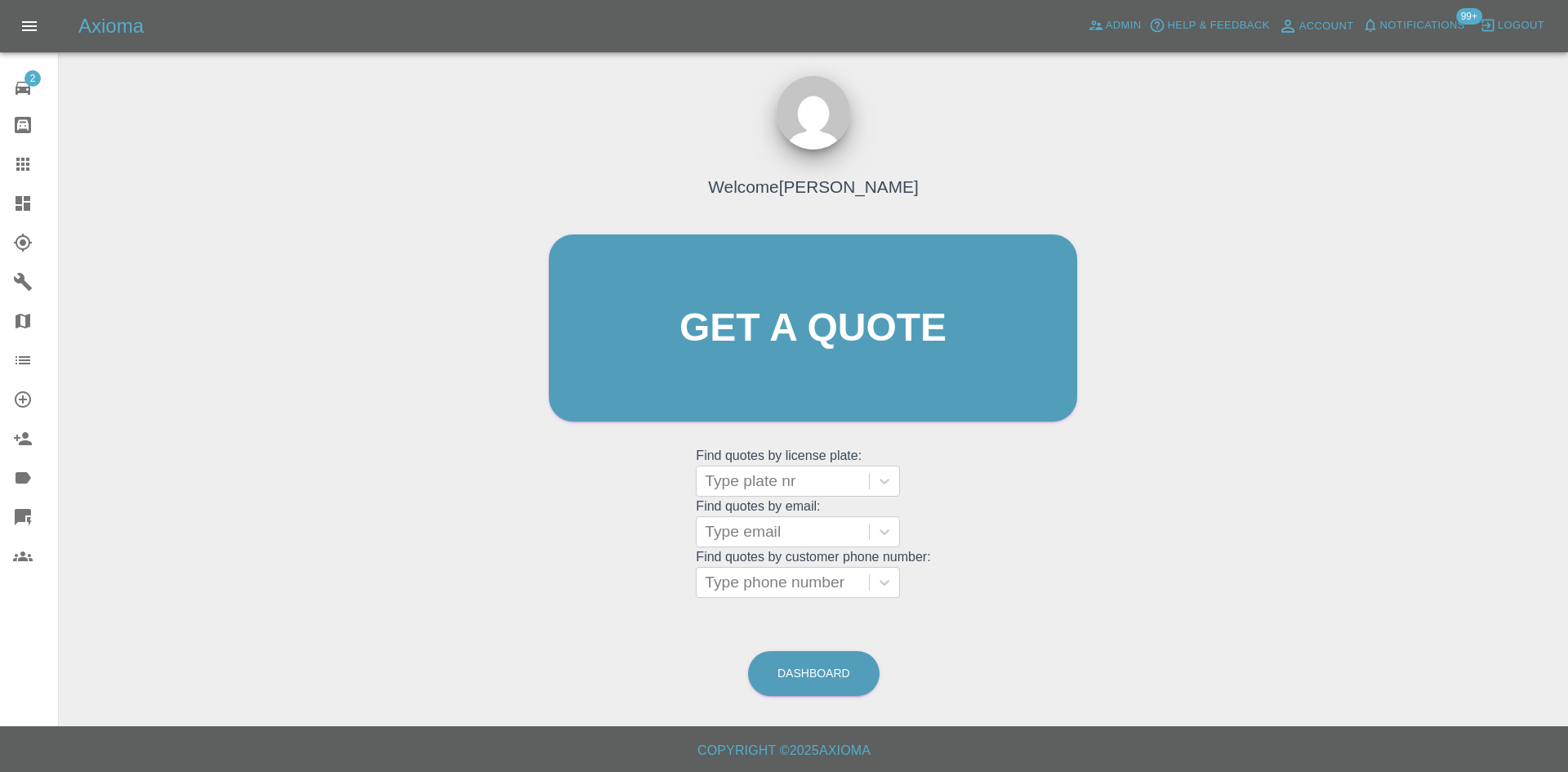
click at [0, 202] on link "Dashboard" at bounding box center [29, 204] width 58 height 39
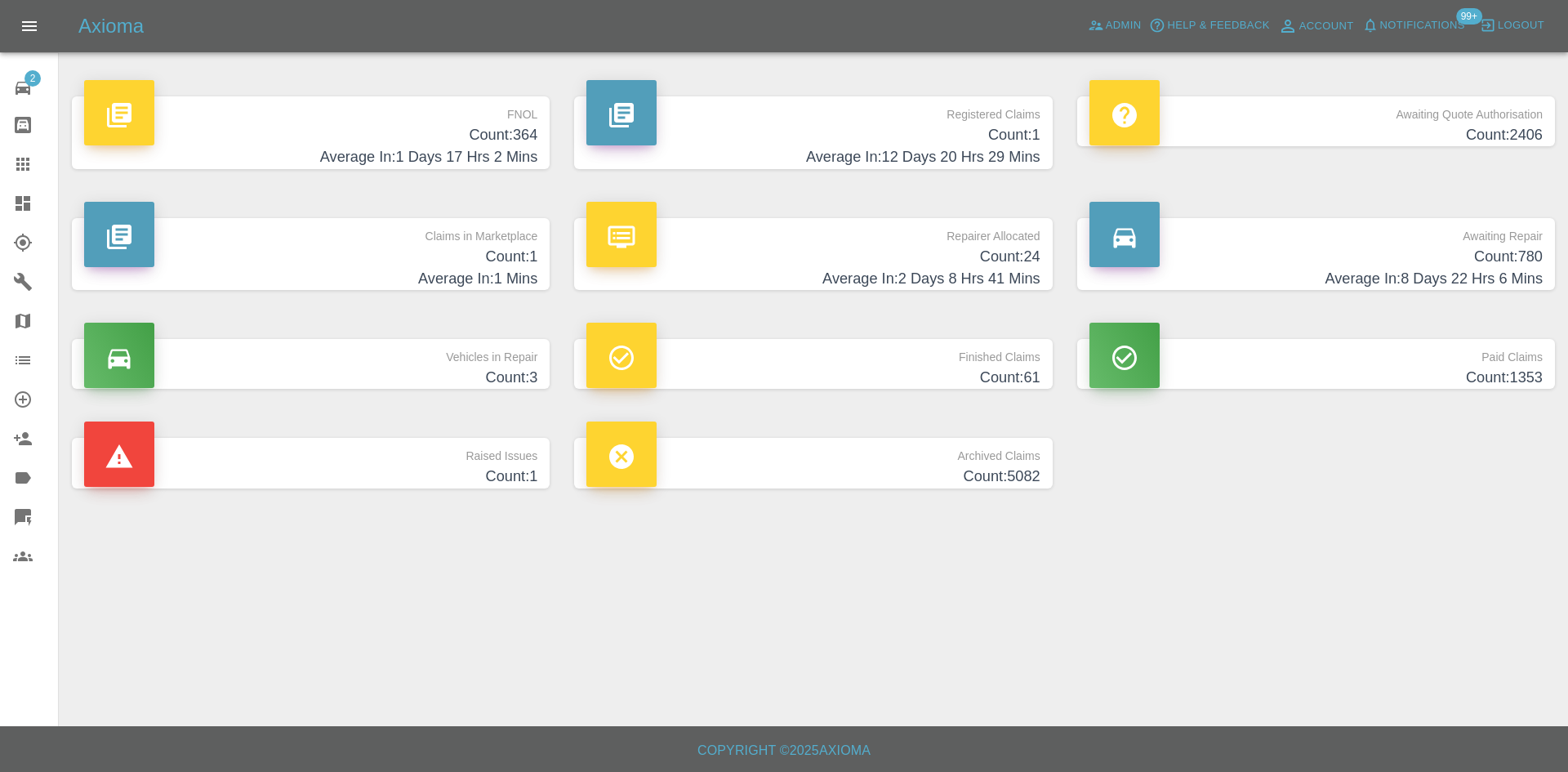
click at [1084, 38] on div "Admin" at bounding box center [1115, 26] width 62 height 26
click at [1101, 31] on icon at bounding box center [1095, 26] width 14 height 10
